Goal: Navigation & Orientation: Find specific page/section

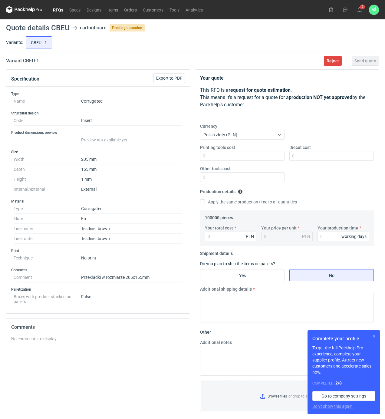
click at [377, 335] on button "button" at bounding box center [374, 336] width 7 height 7
